Goal: Task Accomplishment & Management: Complete application form

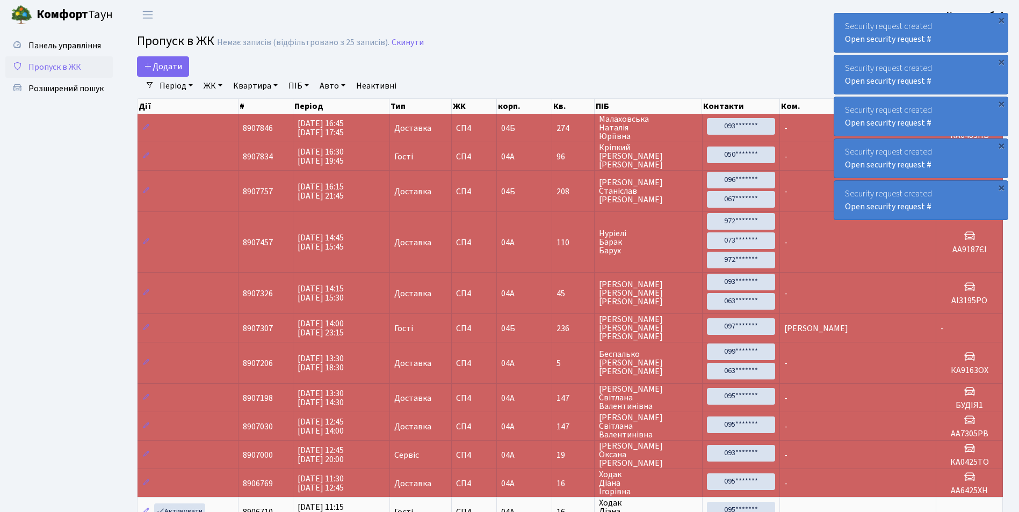
select select "25"
click at [162, 67] on span "Додати" at bounding box center [163, 67] width 38 height 12
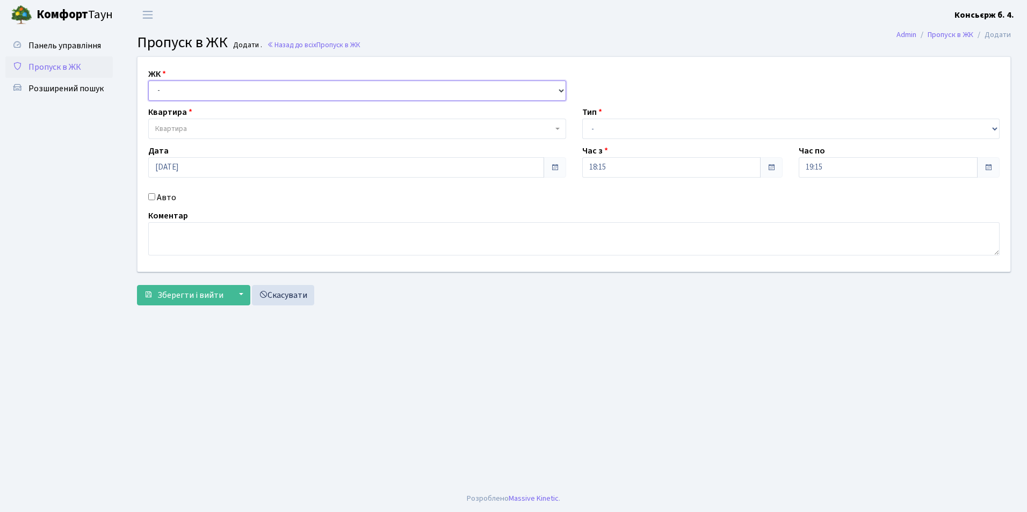
click at [186, 92] on select "- [STREET_ADDRESS]" at bounding box center [357, 91] width 418 height 20
select select "325"
click at [148, 81] on select "- [STREET_ADDRESS]" at bounding box center [357, 91] width 418 height 20
select select
drag, startPoint x: 181, startPoint y: 131, endPoint x: 204, endPoint y: 132, distance: 22.6
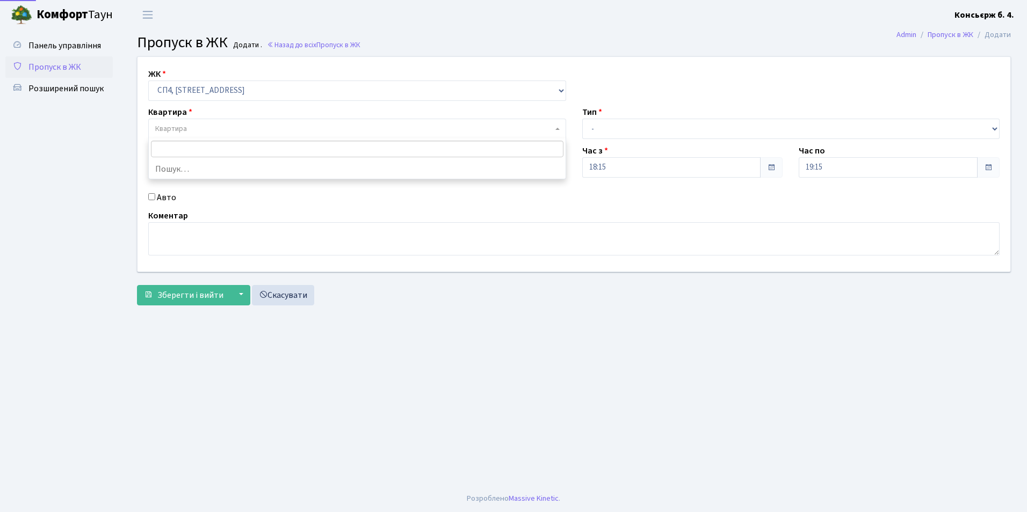
click at [187, 131] on span "Квартира" at bounding box center [353, 129] width 397 height 11
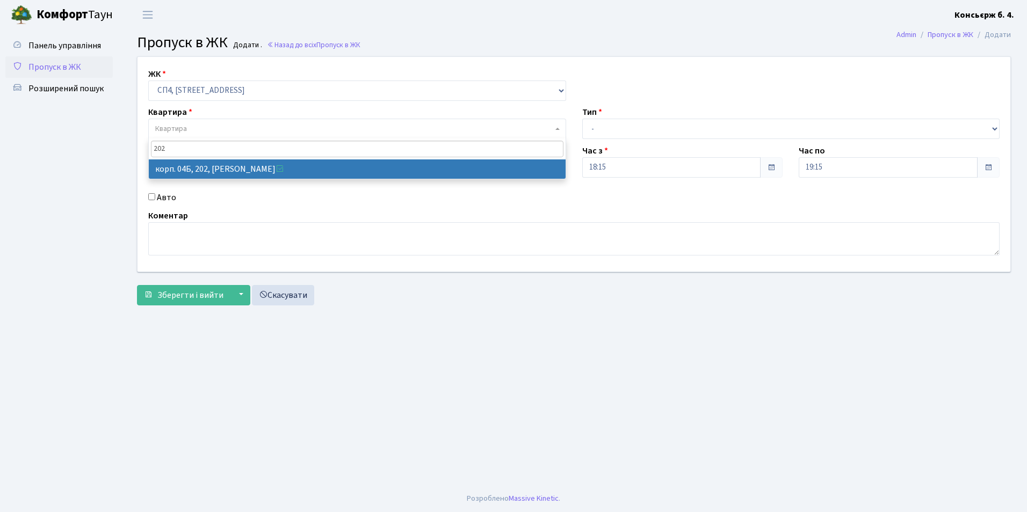
type input "202"
select select "21230"
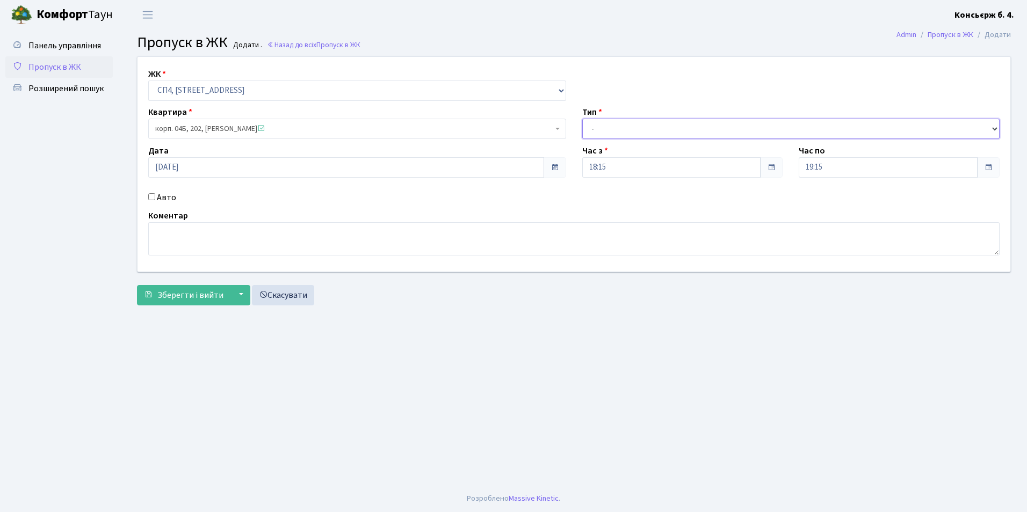
click at [606, 132] on select "- Доставка Таксі Гості Сервіс" at bounding box center [791, 129] width 418 height 20
select select "1"
click at [582, 119] on select "- Доставка Таксі Гості Сервіс" at bounding box center [791, 129] width 418 height 20
click at [151, 197] on input "Авто" at bounding box center [151, 196] width 7 height 7
checkbox input "true"
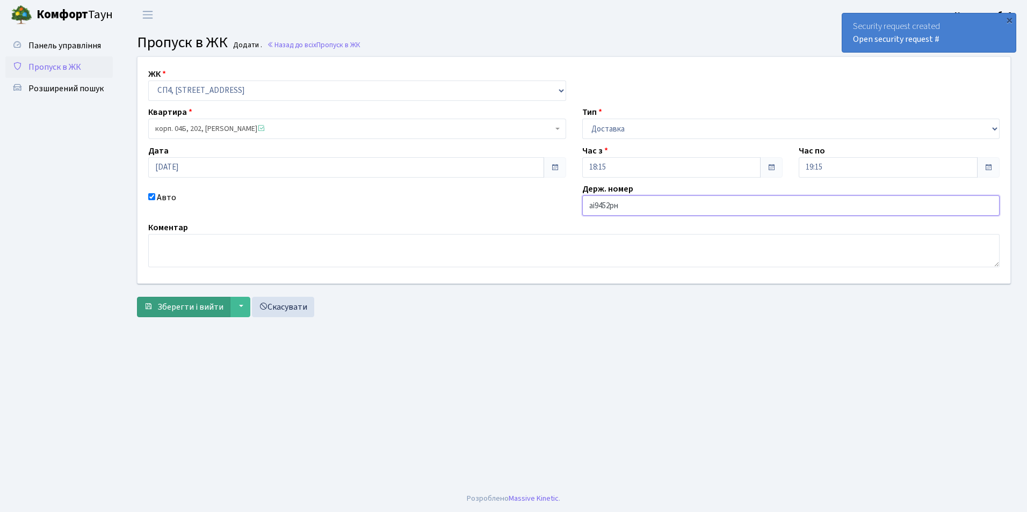
type input "аі9452рн"
click at [193, 307] on span "Зберегти і вийти" at bounding box center [190, 307] width 66 height 12
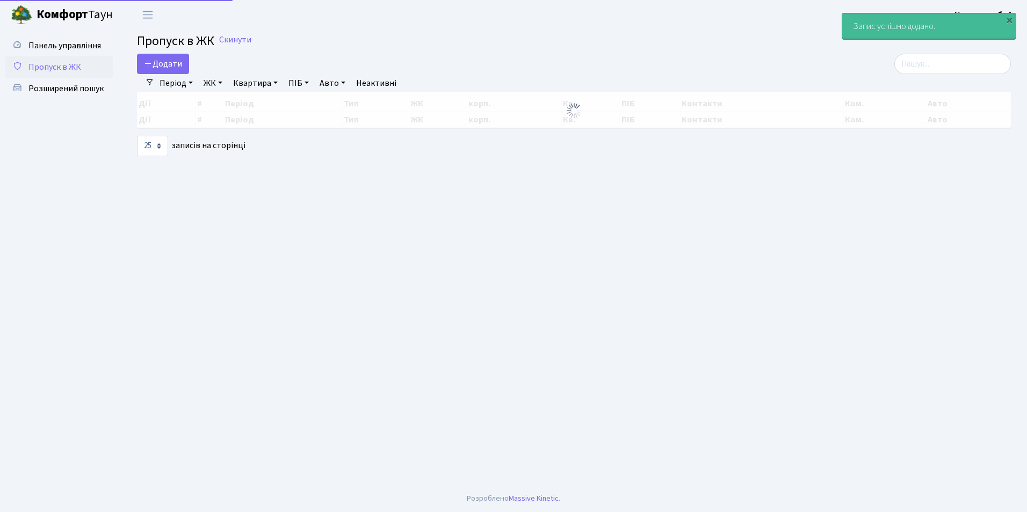
select select "25"
